Goal: Navigation & Orientation: Find specific page/section

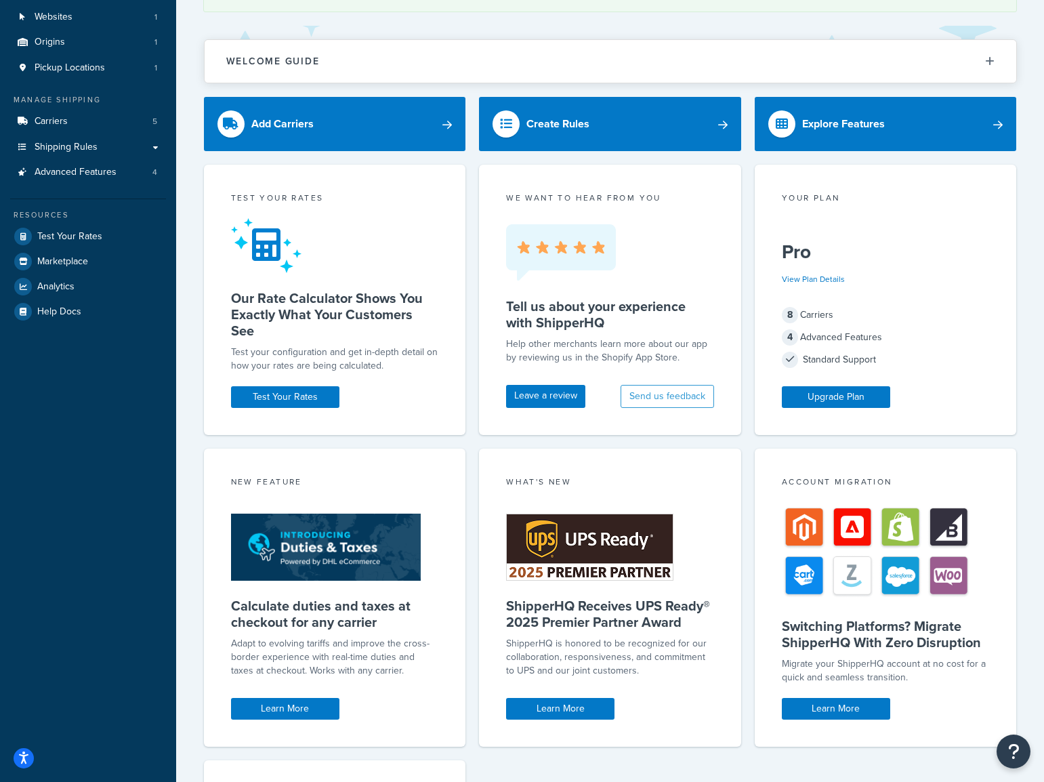
scroll to position [136, 0]
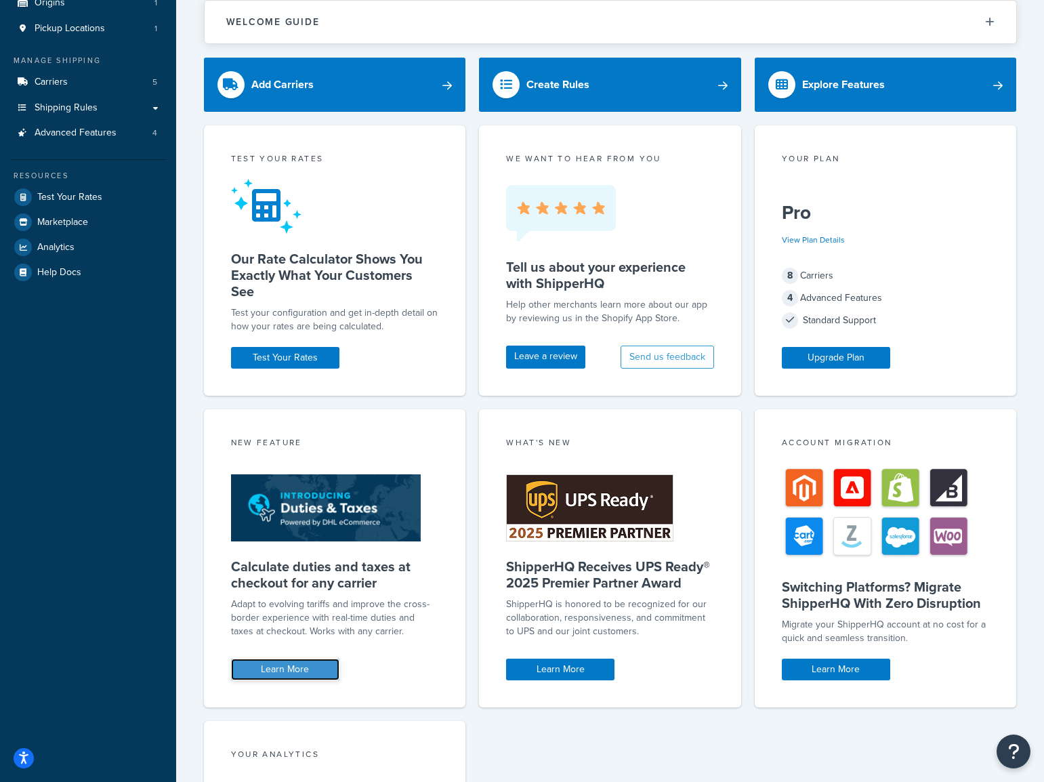
click at [296, 665] on link "Learn More" at bounding box center [285, 670] width 108 height 22
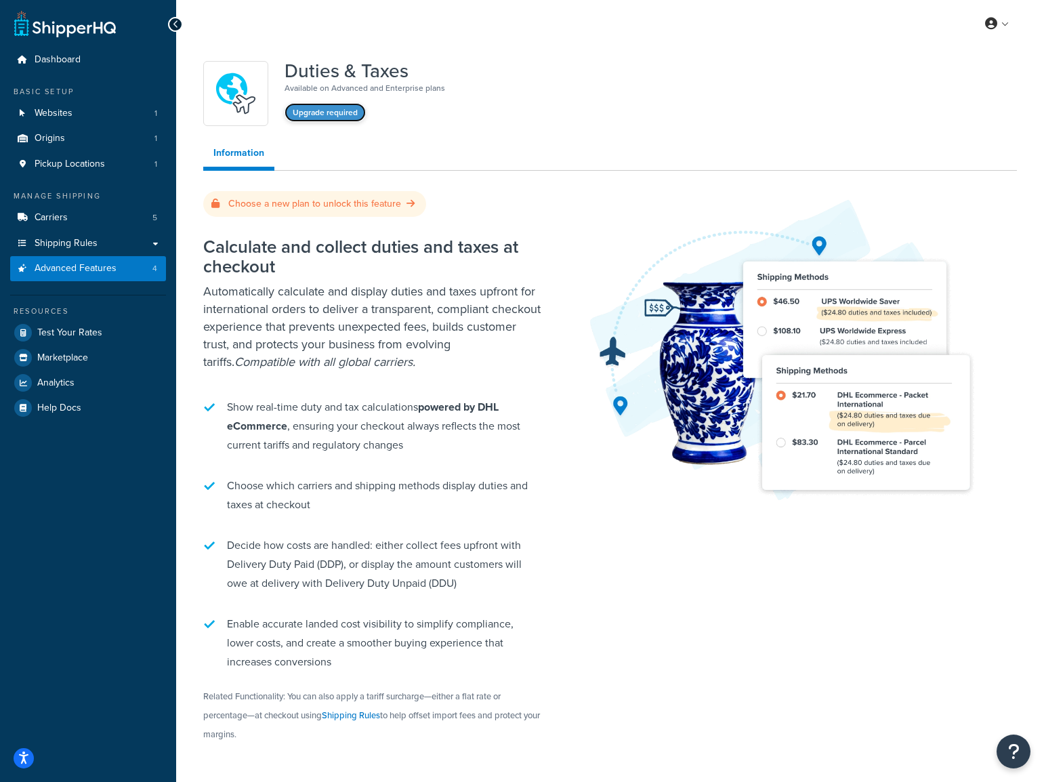
click at [343, 106] on button "Upgrade required" at bounding box center [325, 112] width 81 height 19
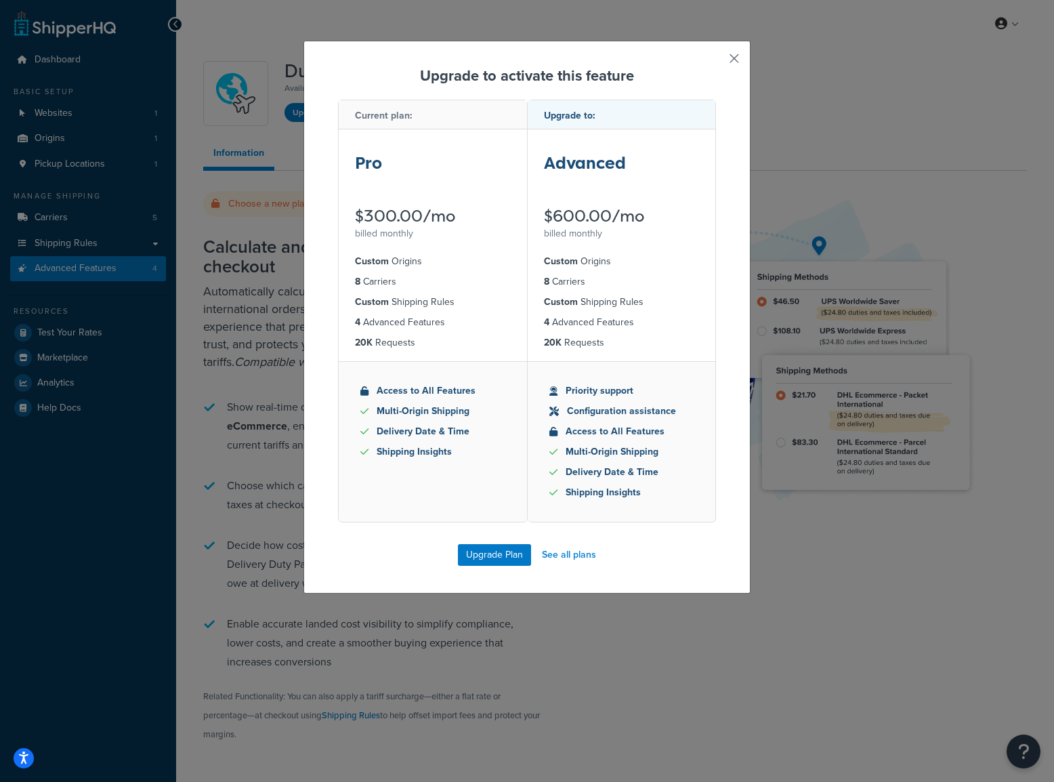
click at [716, 62] on button "button" at bounding box center [714, 63] width 3 height 3
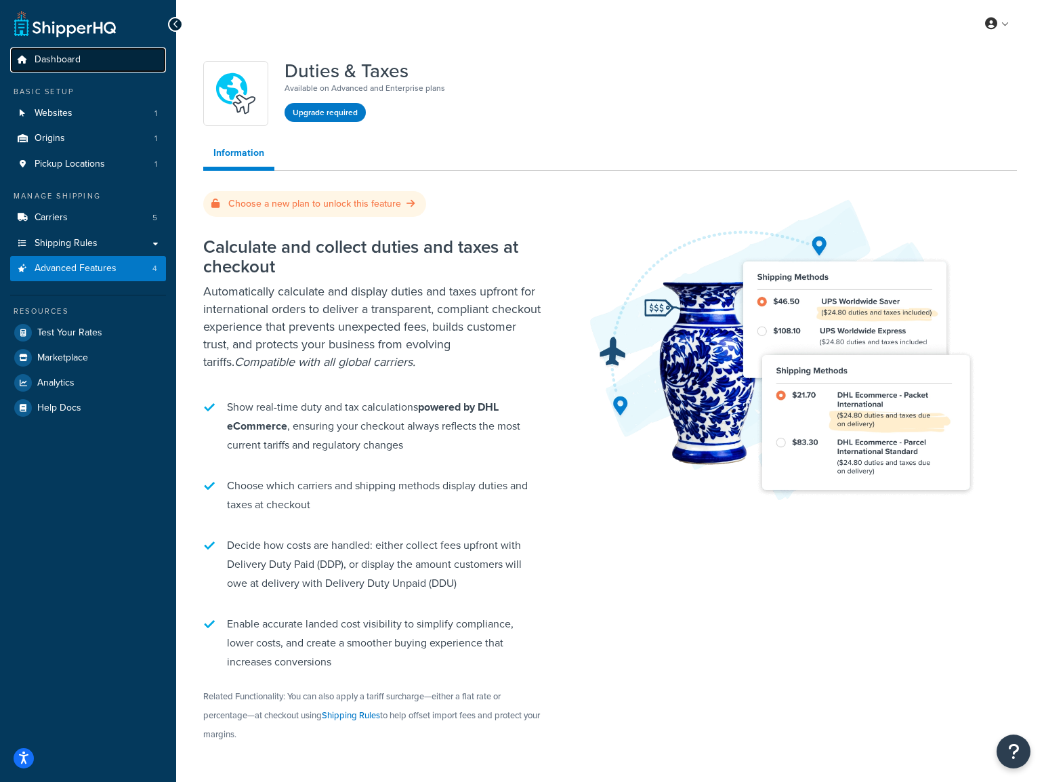
click at [62, 62] on span "Dashboard" at bounding box center [58, 60] width 46 height 12
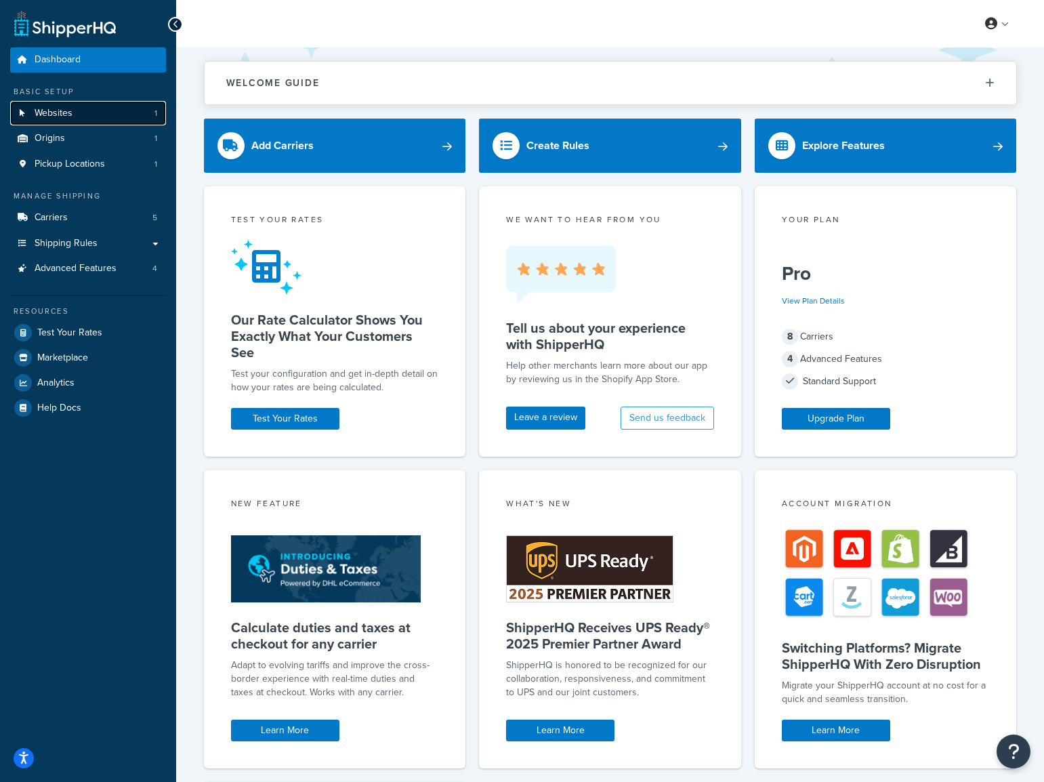
click at [112, 119] on link "Websites 1" at bounding box center [88, 113] width 156 height 25
